Goal: Task Accomplishment & Management: Manage account settings

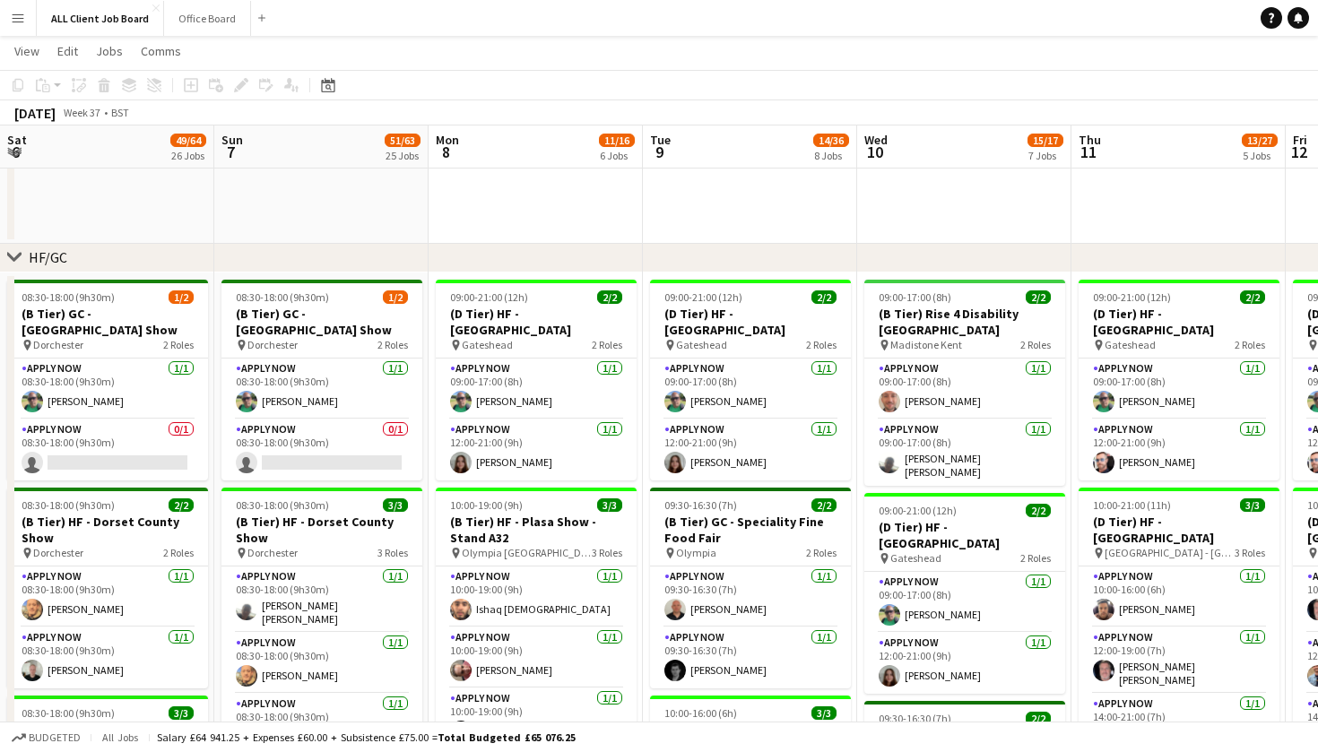
scroll to position [0, 437]
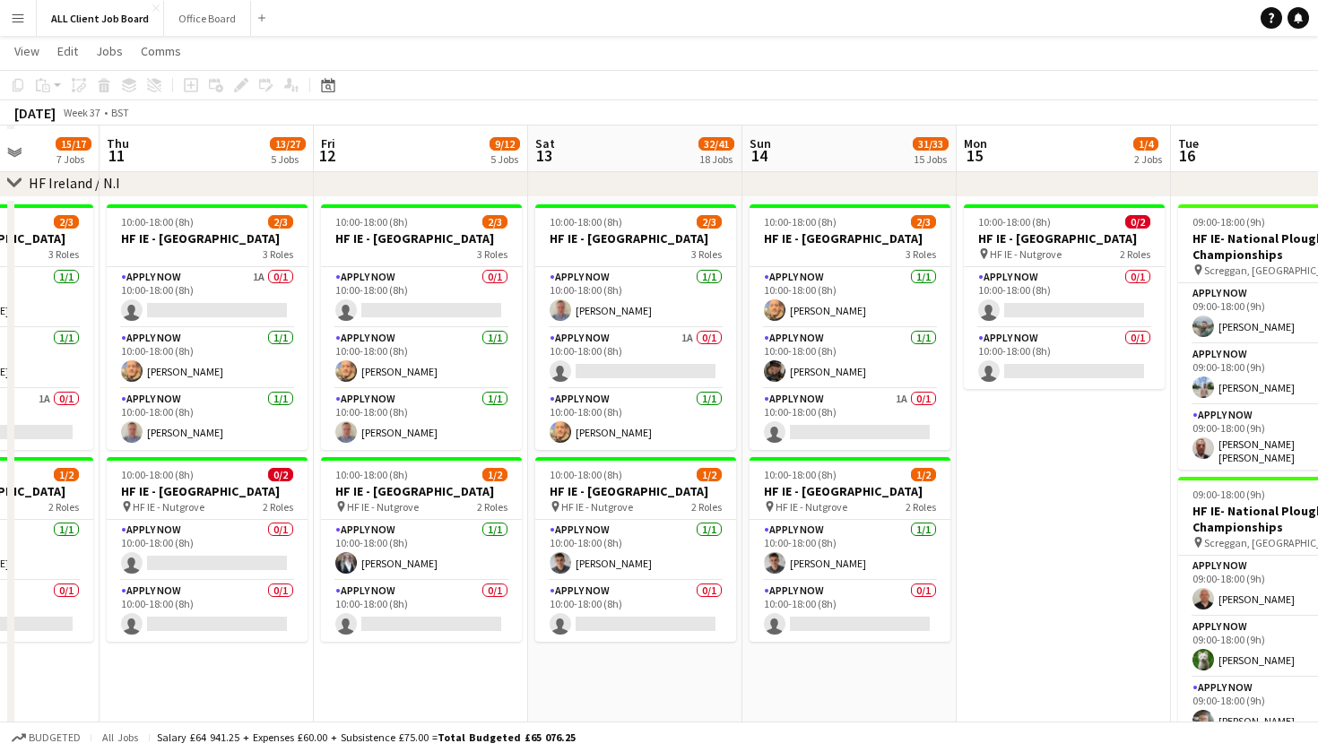
scroll to position [5129, 0]
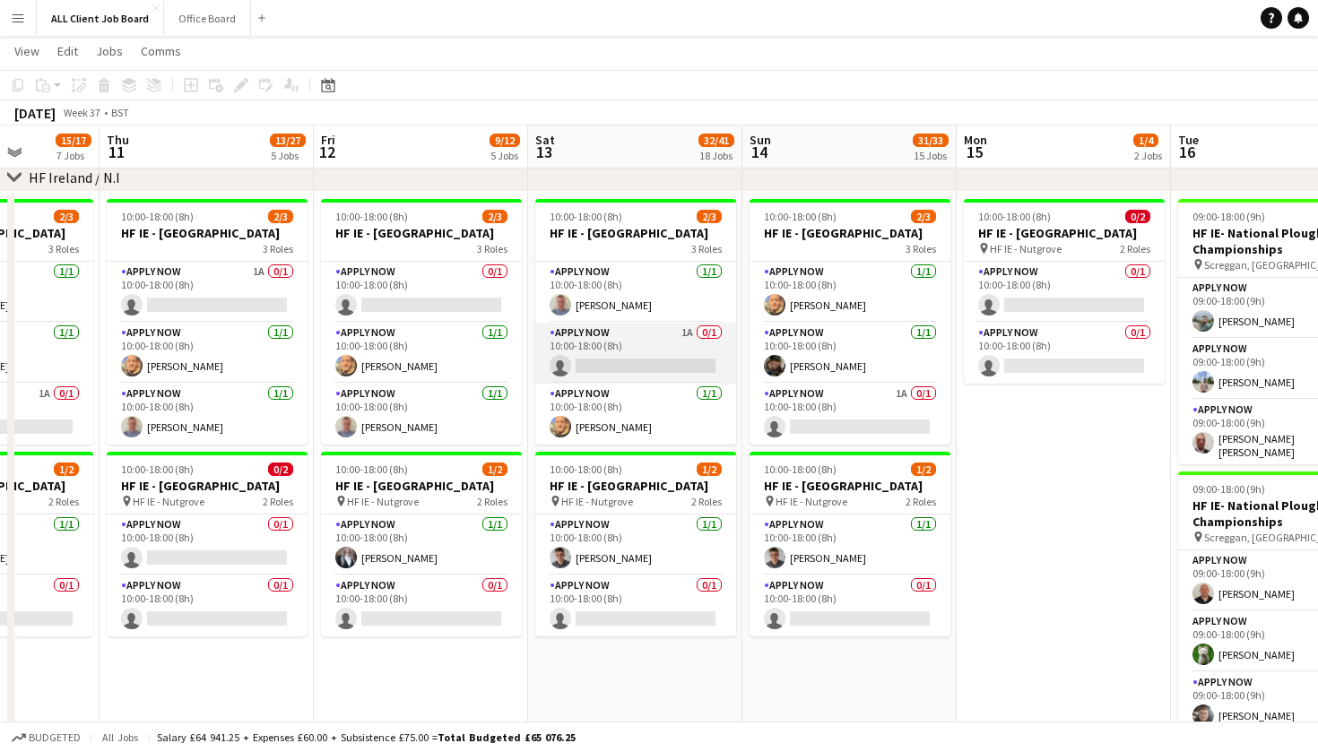
click at [697, 352] on app-card-role "APPLY NOW 1A 0/1 10:00-18:00 (8h) single-neutral-actions" at bounding box center [635, 353] width 201 height 61
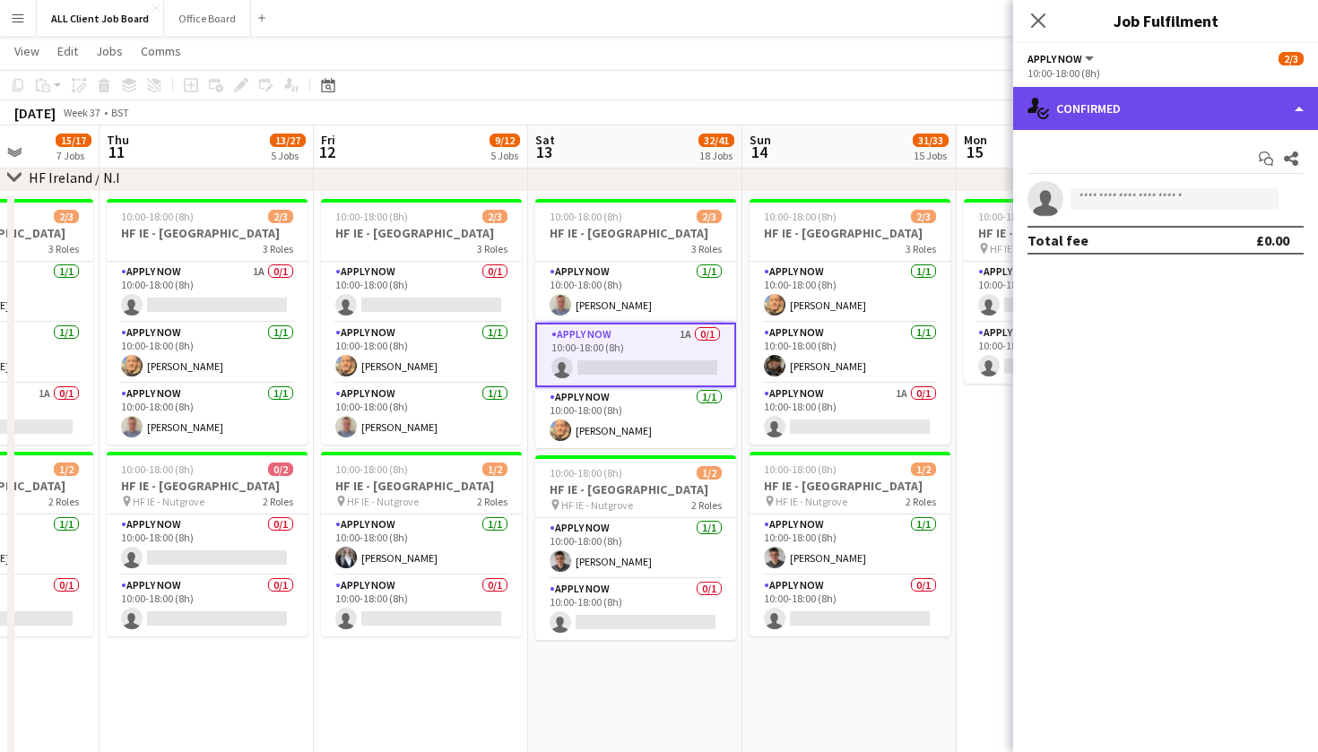
click at [1304, 116] on div "single-neutral-actions-check-2 Confirmed" at bounding box center [1165, 108] width 305 height 43
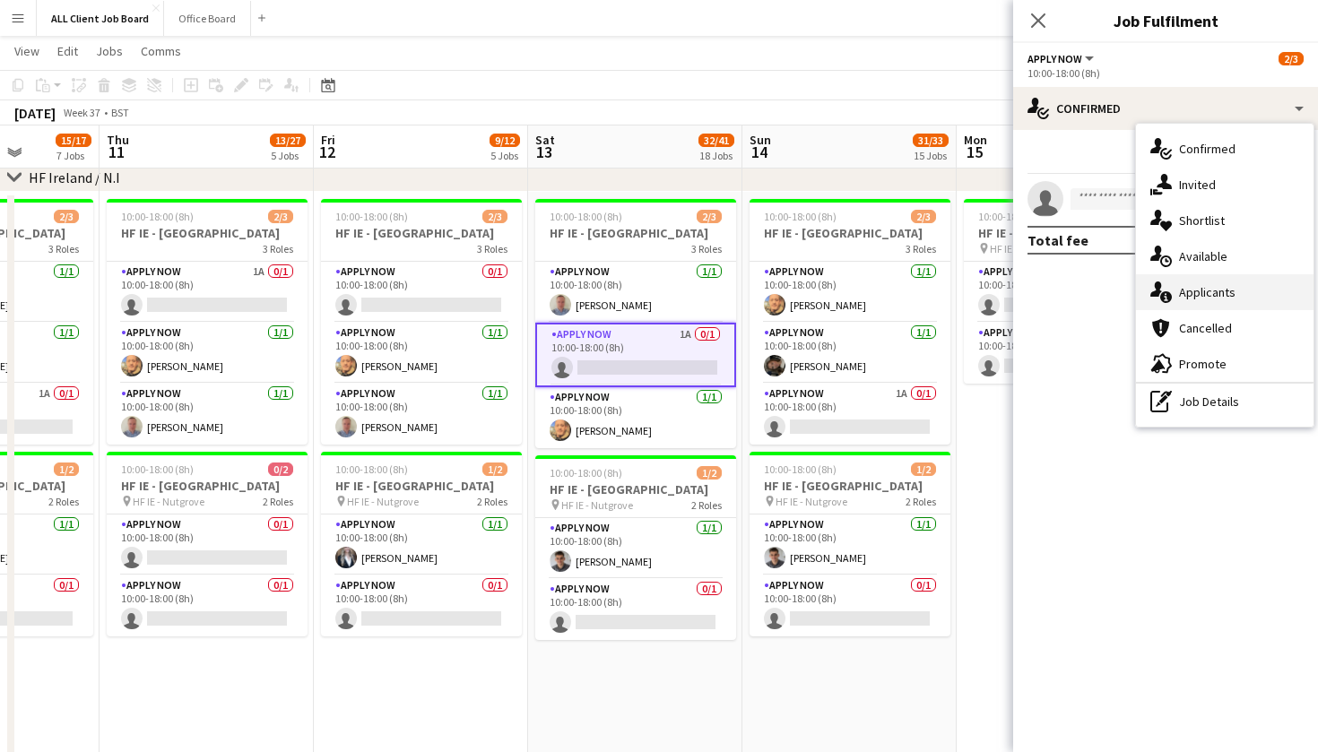
click at [1254, 290] on div "single-neutral-actions-information Applicants" at bounding box center [1225, 292] width 178 height 36
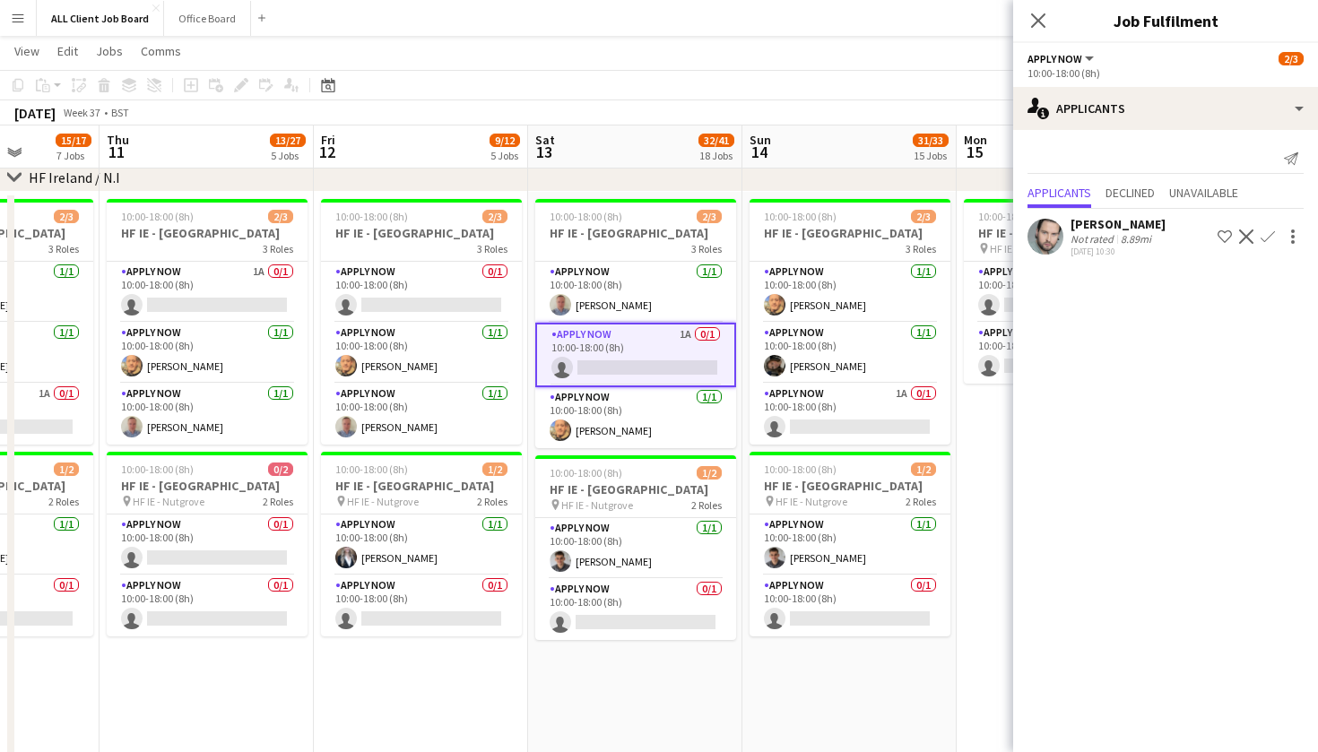
click at [1246, 238] on app-icon "Decline" at bounding box center [1246, 237] width 14 height 14
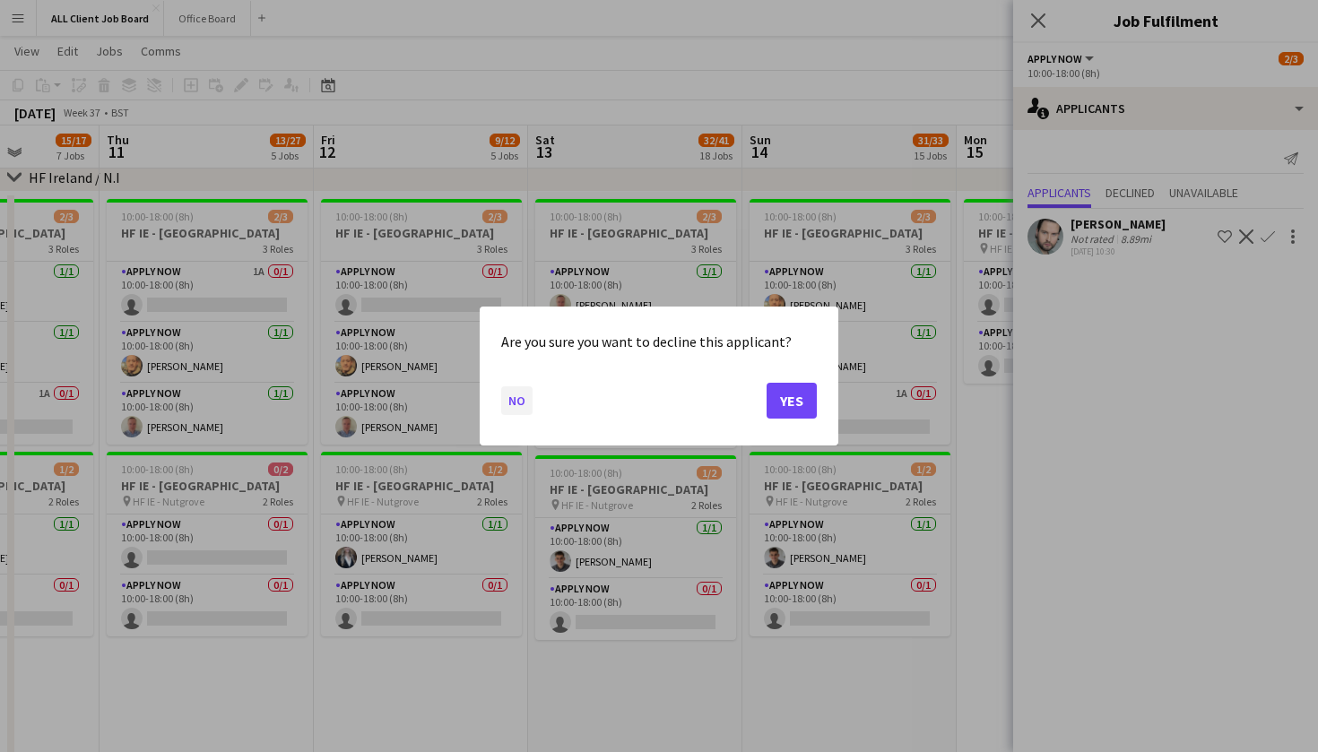
click at [515, 401] on button "No" at bounding box center [516, 400] width 31 height 29
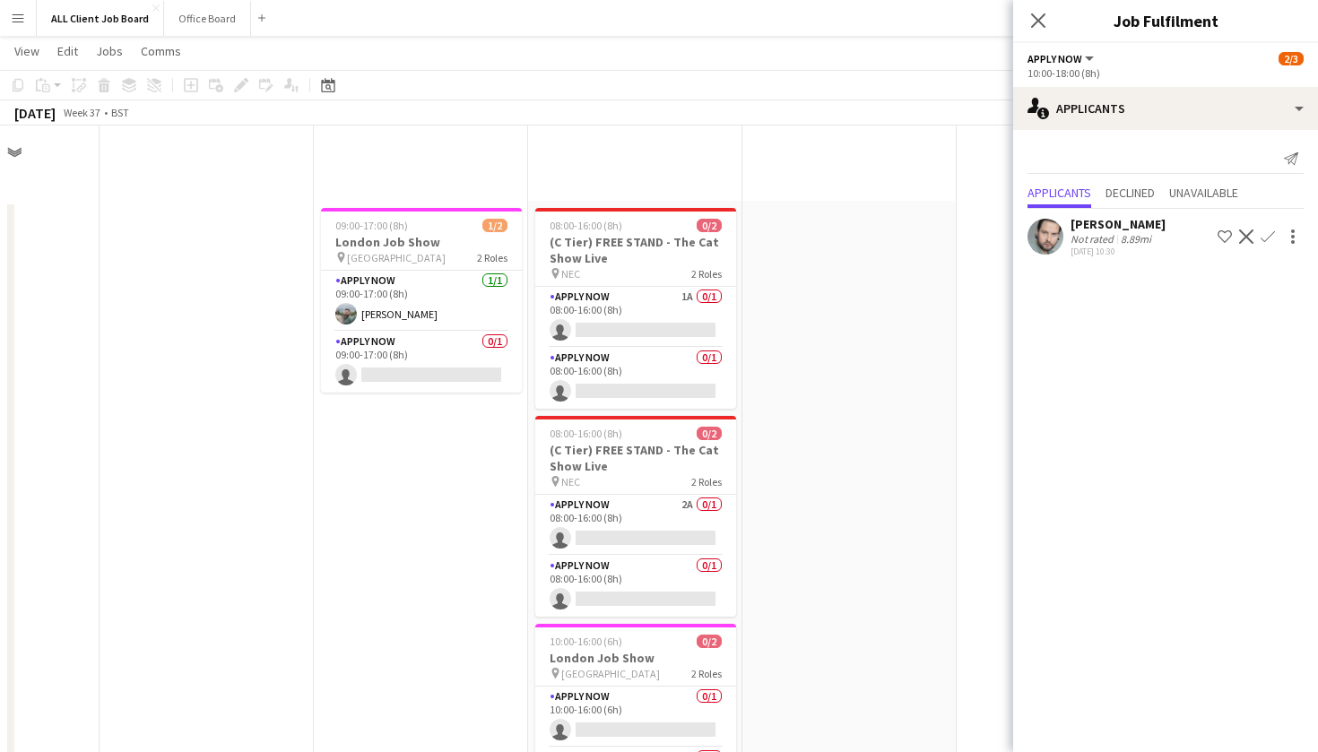
scroll to position [5129, 0]
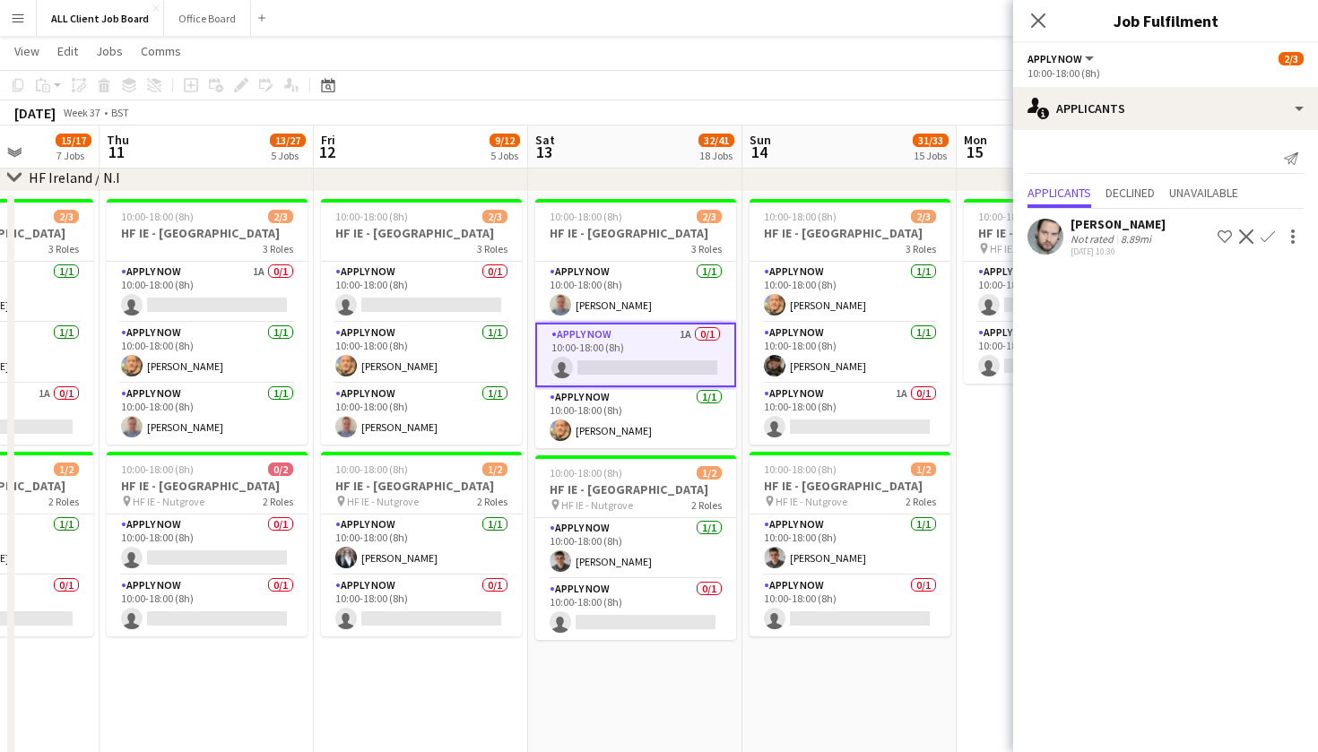
click at [1264, 235] on app-icon "Confirm" at bounding box center [1268, 237] width 14 height 14
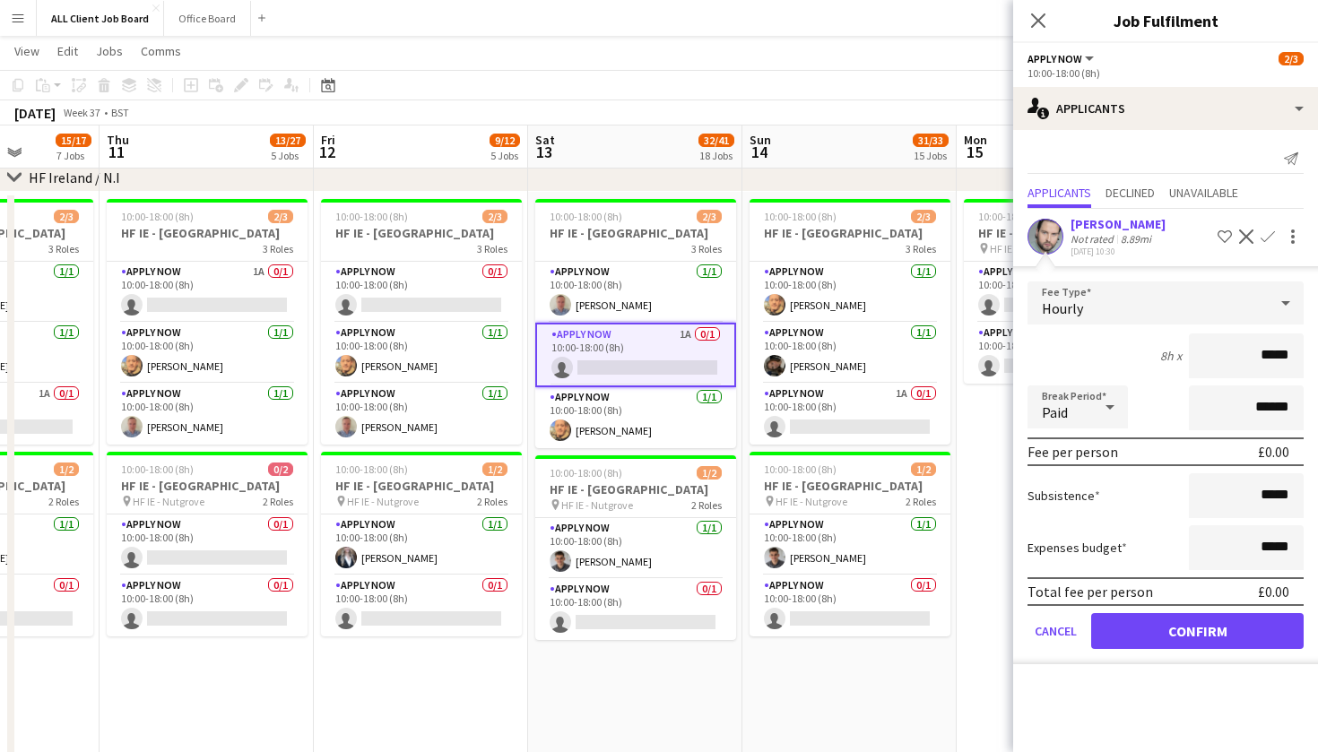
click at [1147, 643] on button "Confirm" at bounding box center [1197, 631] width 212 height 36
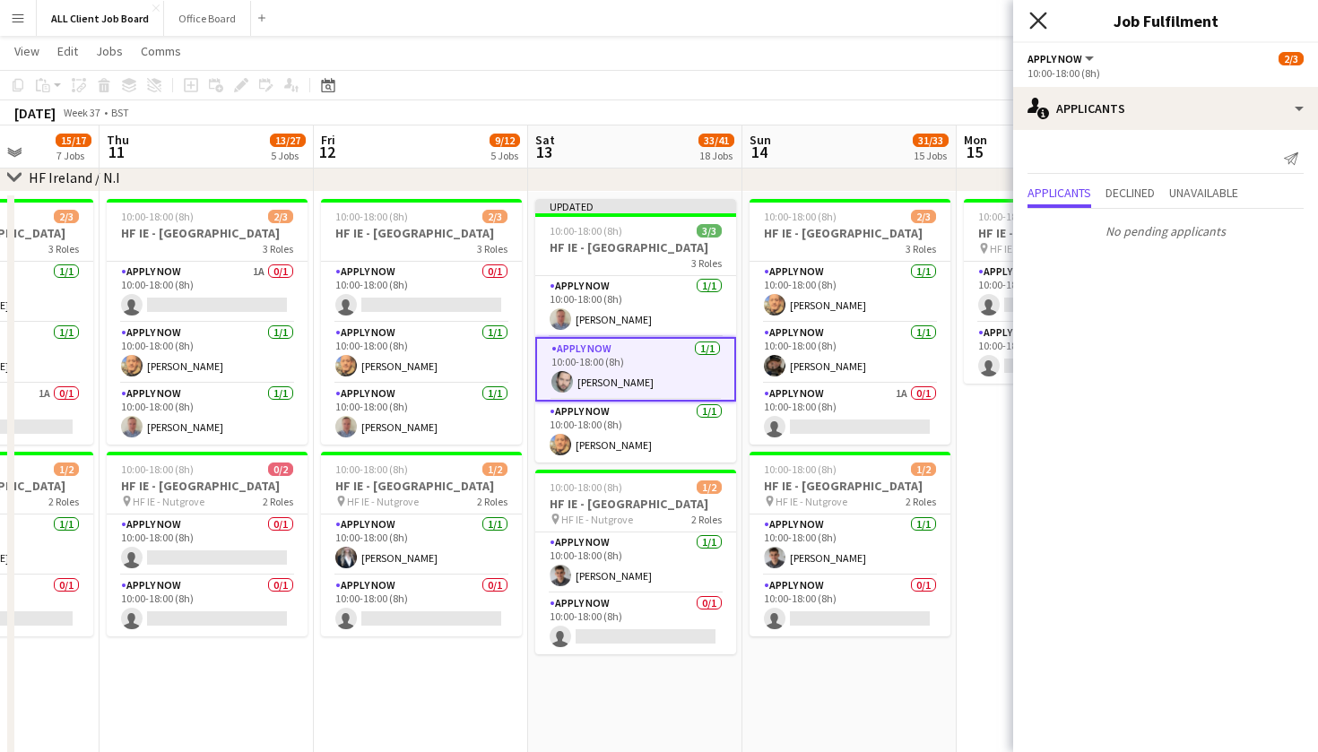
click at [1043, 22] on icon "Close pop-in" at bounding box center [1037, 20] width 17 height 17
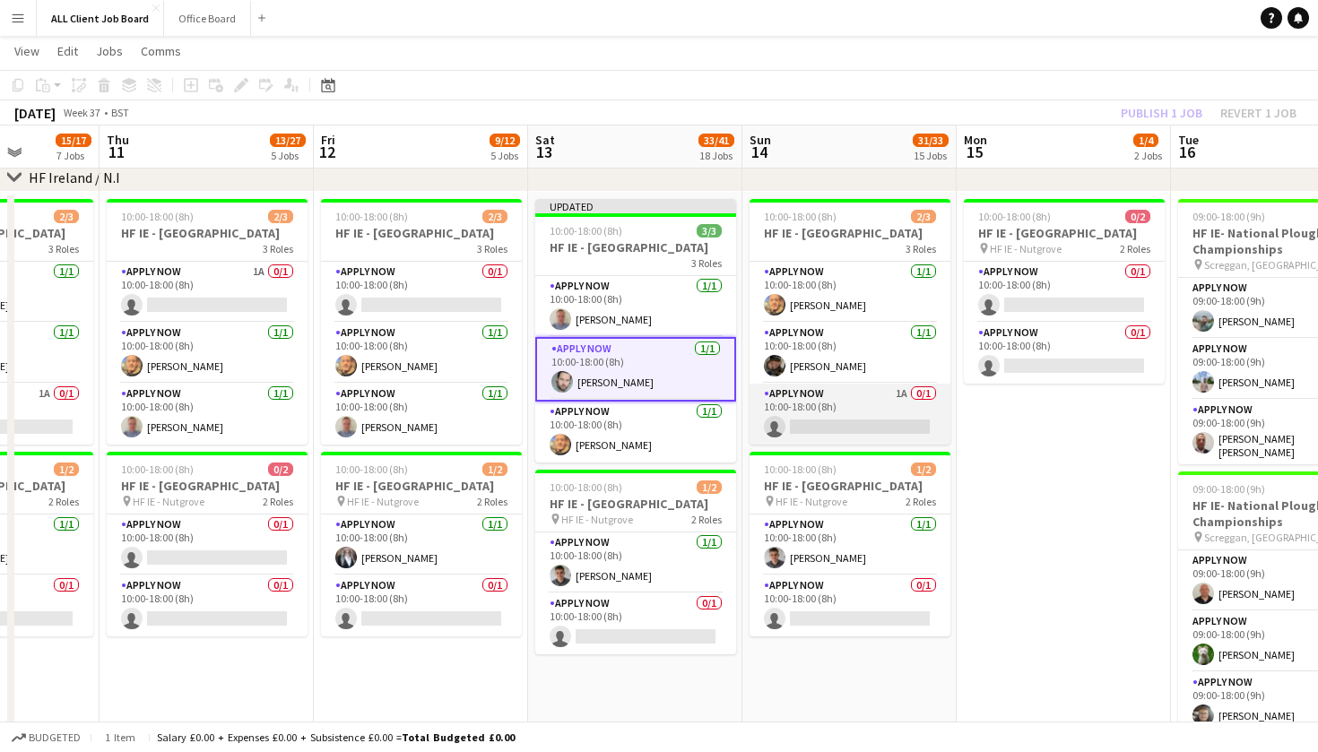
click at [878, 411] on app-card-role "APPLY NOW 1A 0/1 10:00-18:00 (8h) single-neutral-actions" at bounding box center [850, 414] width 201 height 61
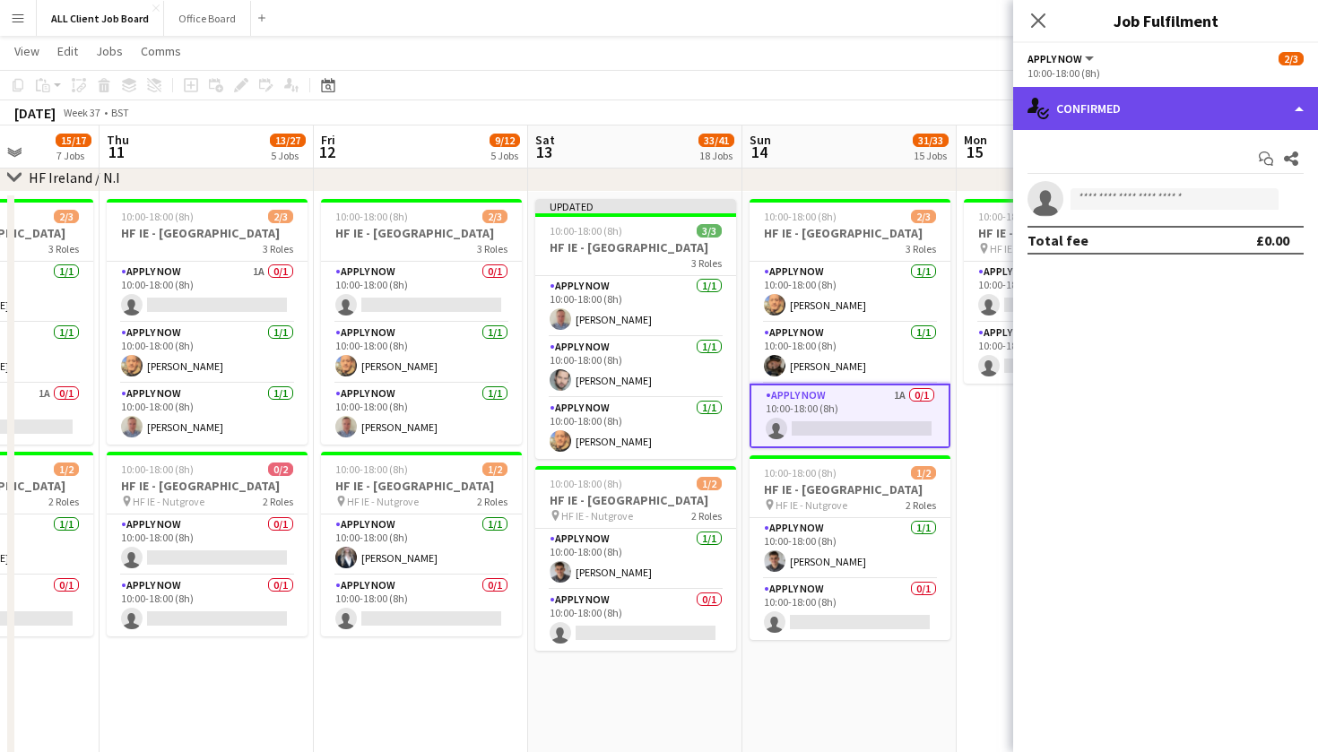
click at [1298, 106] on div "single-neutral-actions-check-2 Confirmed" at bounding box center [1165, 108] width 305 height 43
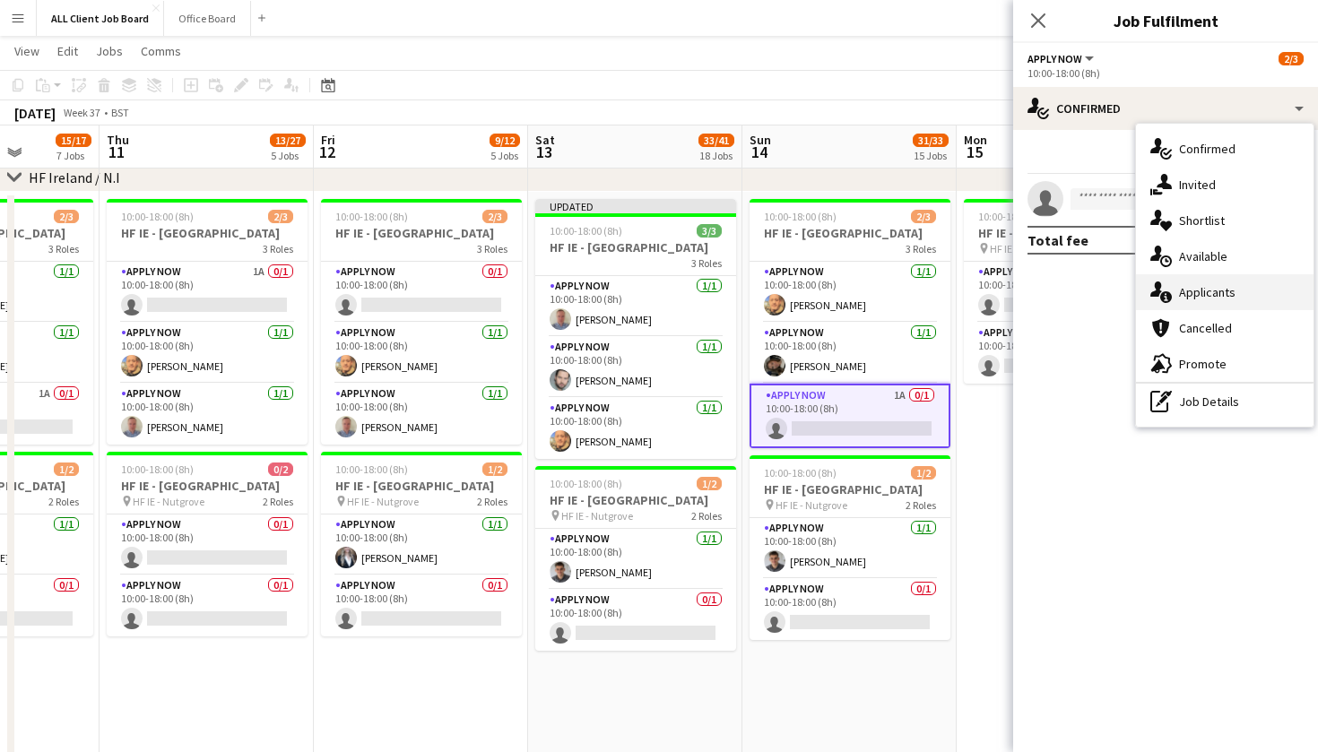
click at [1251, 289] on div "single-neutral-actions-information Applicants" at bounding box center [1225, 292] width 178 height 36
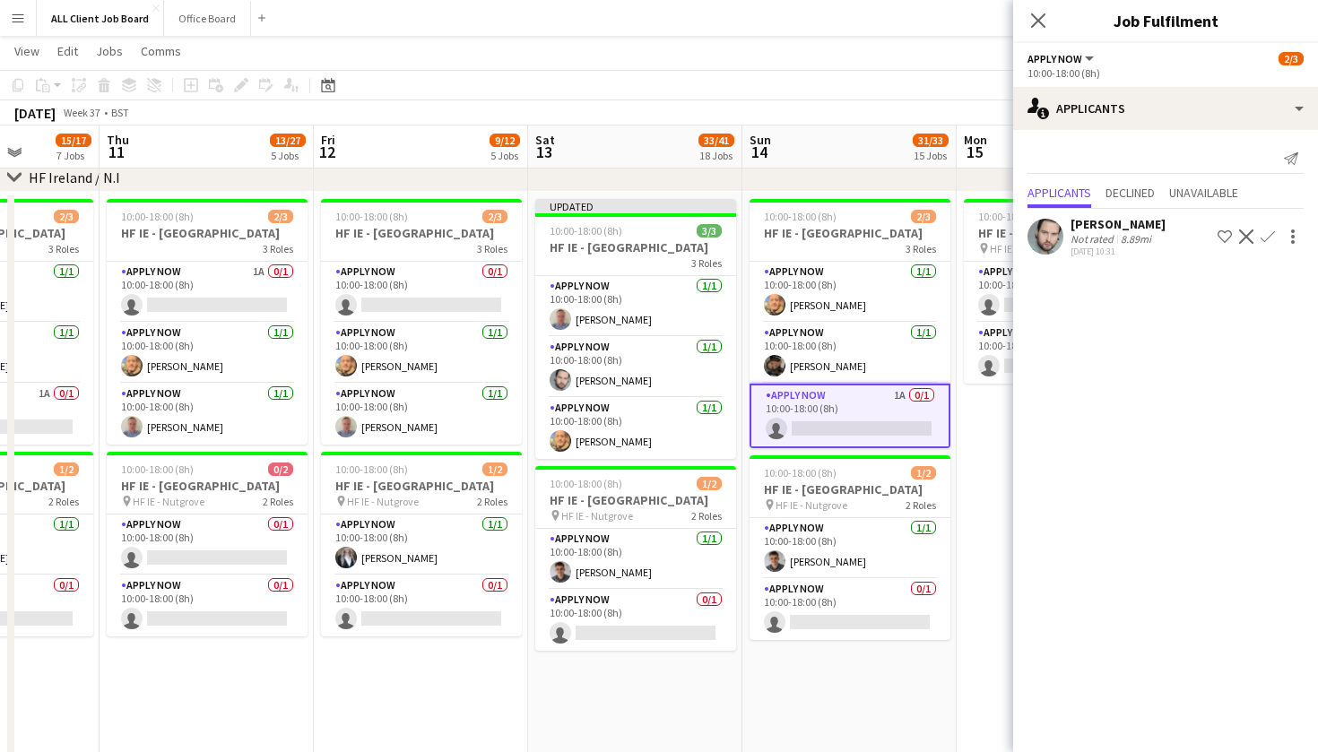
click at [1270, 242] on app-icon "Confirm" at bounding box center [1268, 237] width 14 height 14
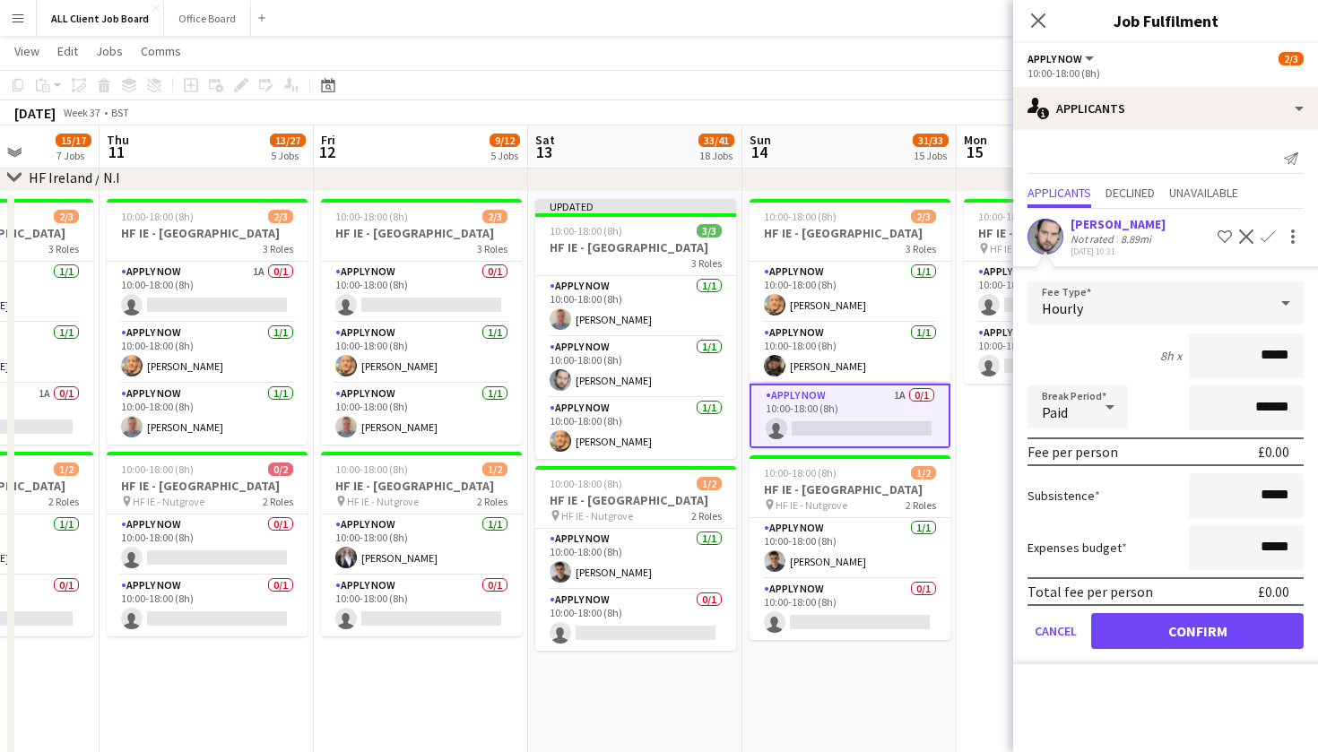
click at [1137, 632] on button "Confirm" at bounding box center [1197, 631] width 212 height 36
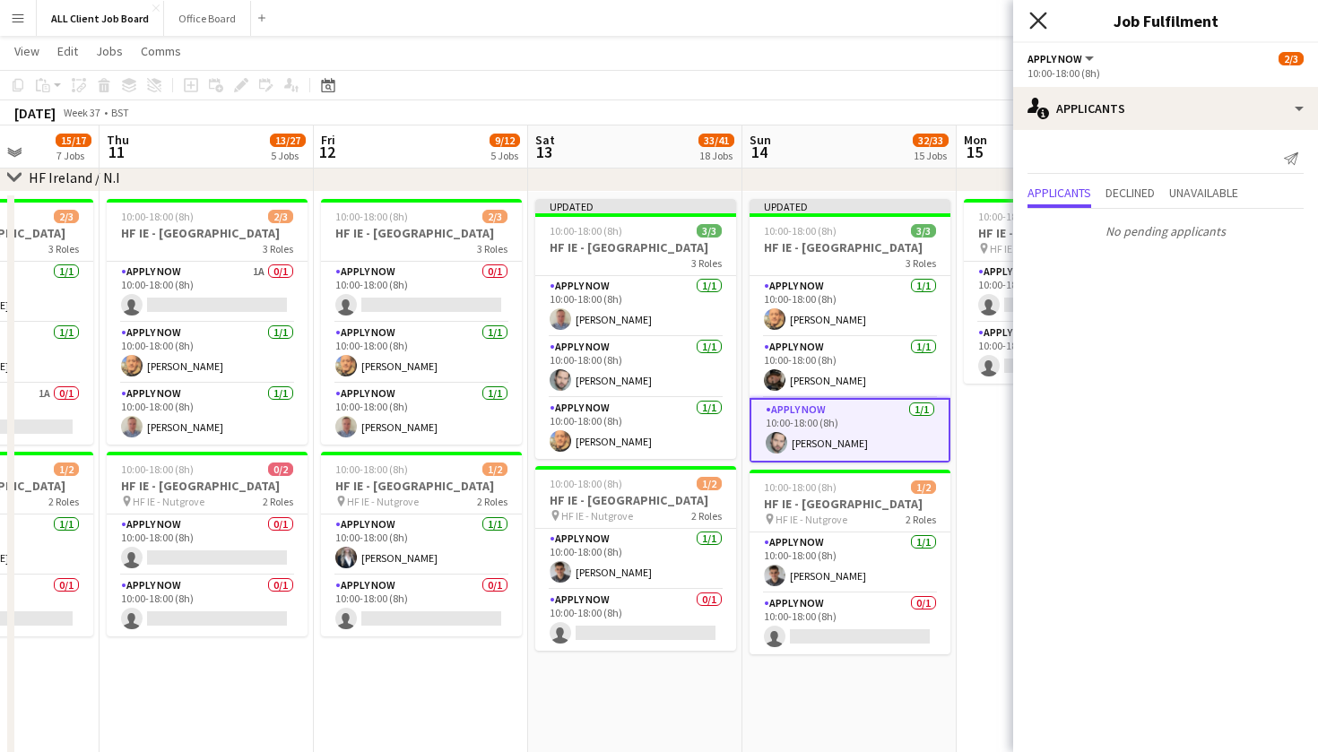
click at [1036, 18] on icon at bounding box center [1037, 20] width 17 height 17
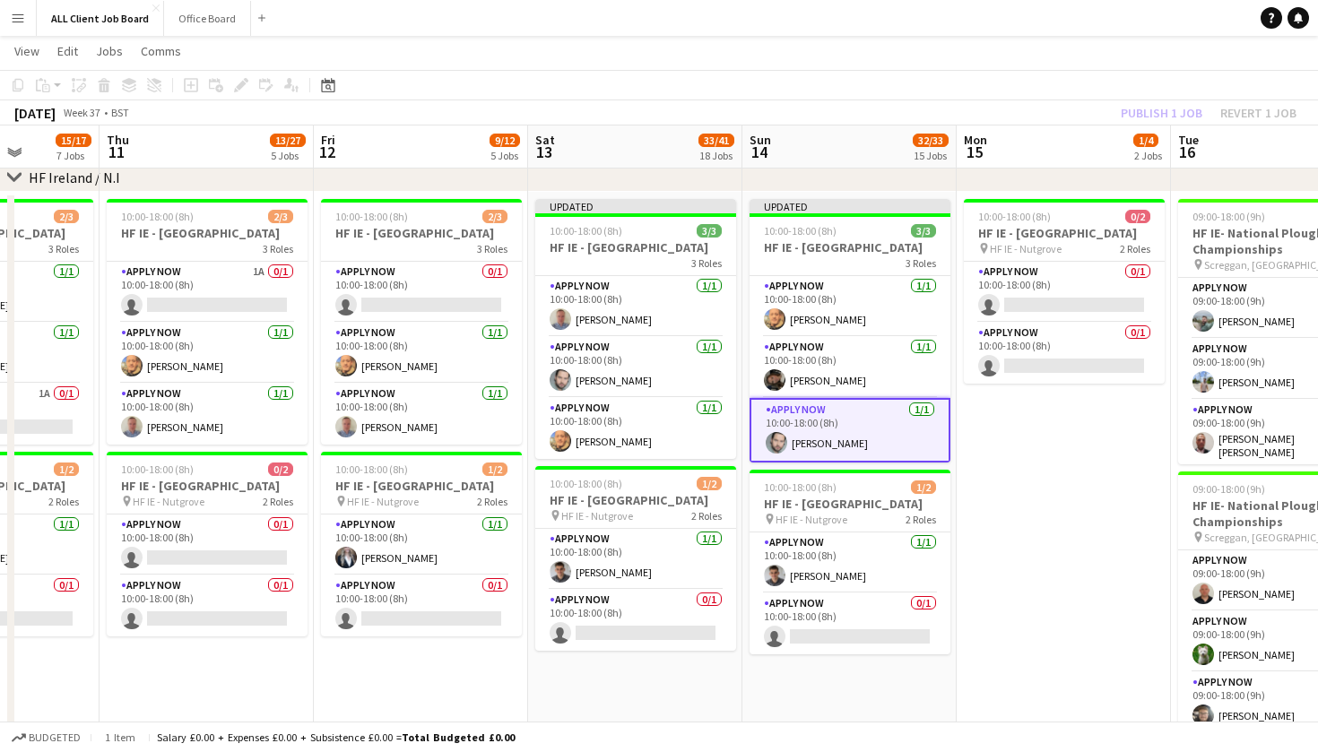
click at [1074, 99] on app-toolbar "Copy Paste Paste Command V Paste with crew Command Shift V Paste linked Job Del…" at bounding box center [659, 85] width 1318 height 30
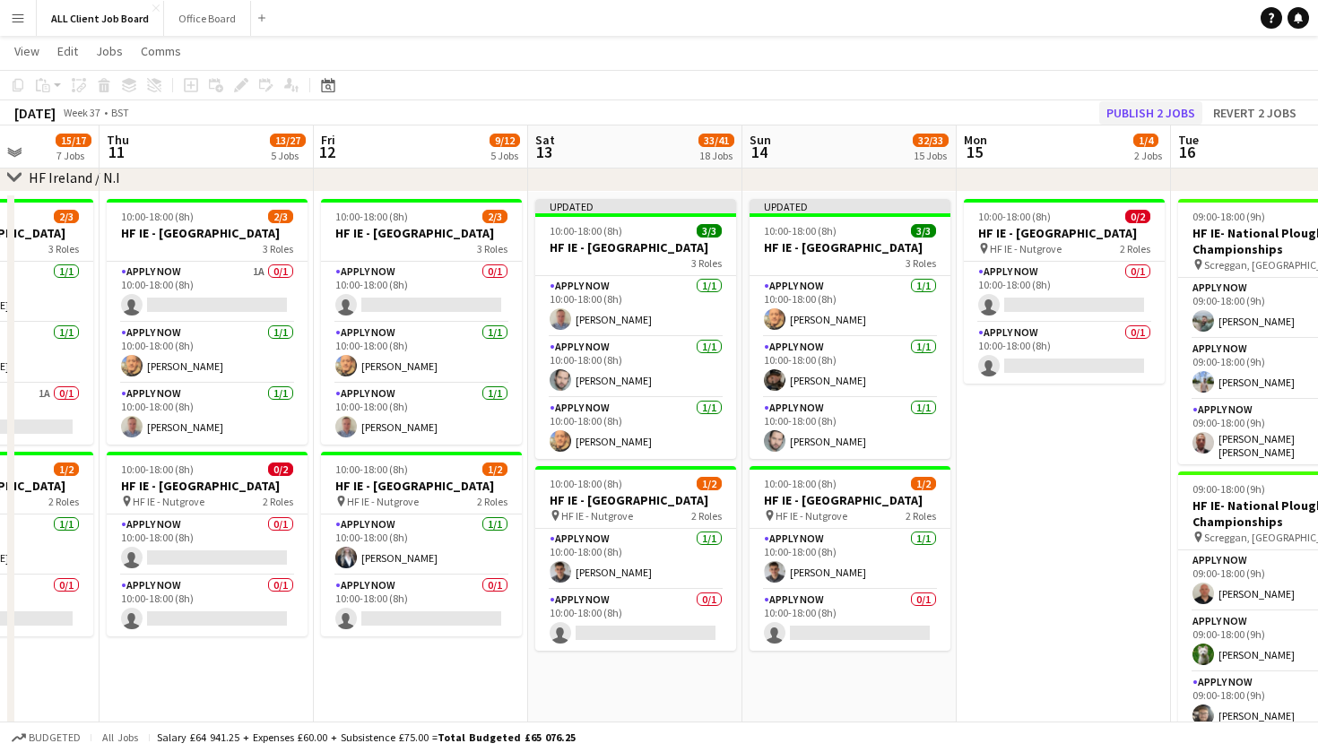
click at [1130, 108] on button "Publish 2 jobs" at bounding box center [1150, 112] width 103 height 23
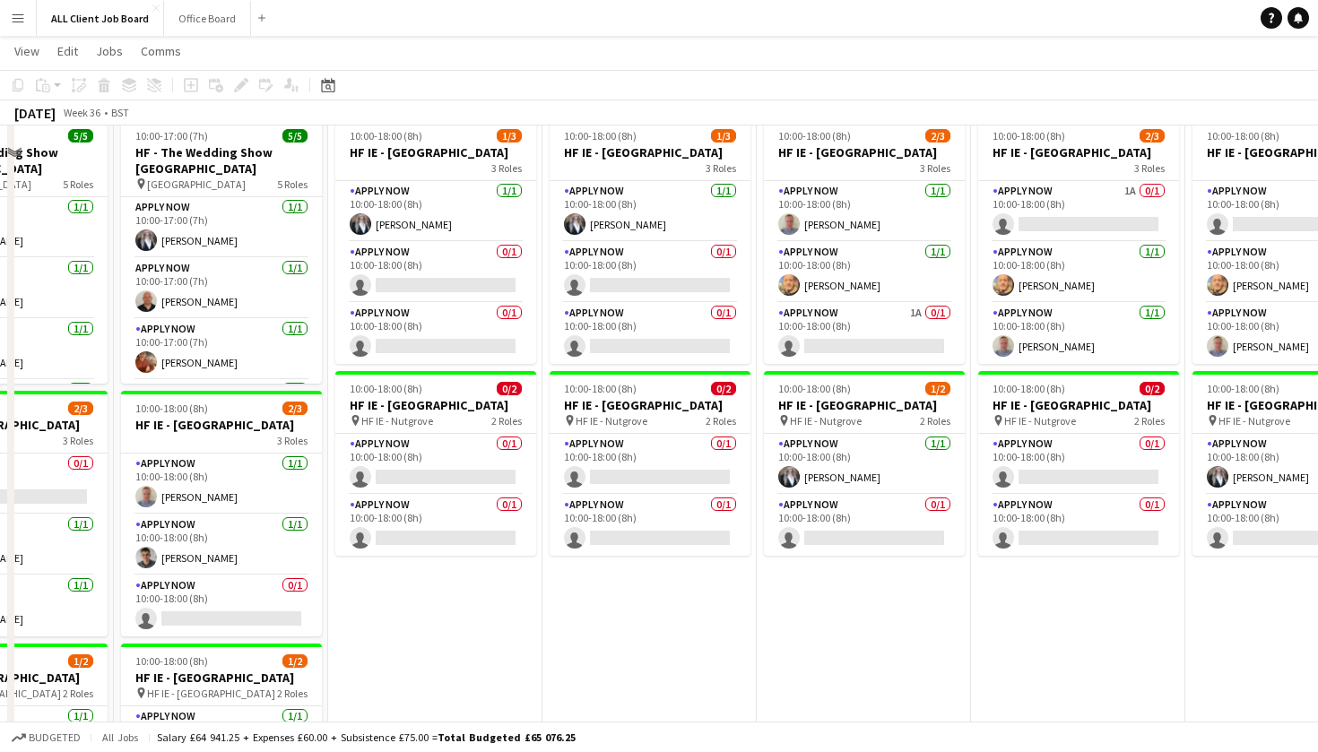
scroll to position [605, 0]
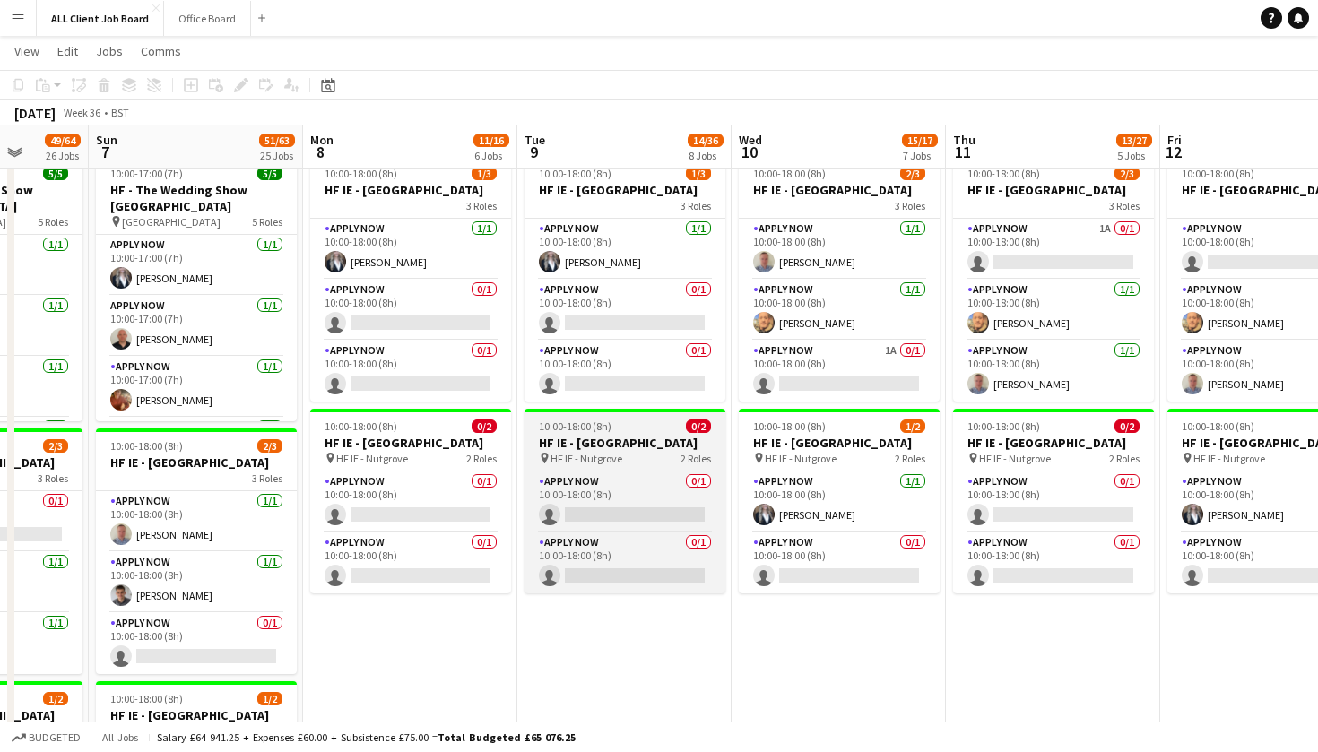
scroll to position [0, 556]
